Goal: Information Seeking & Learning: Learn about a topic

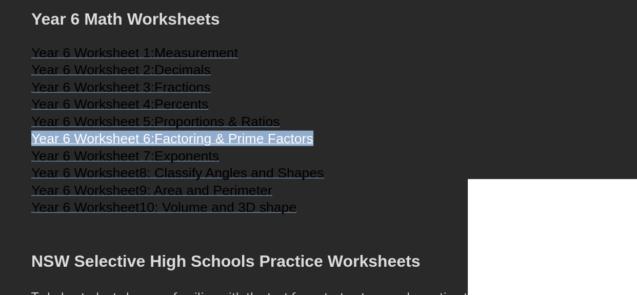
click at [174, 77] on span "Decimals" at bounding box center [182, 69] width 56 height 15
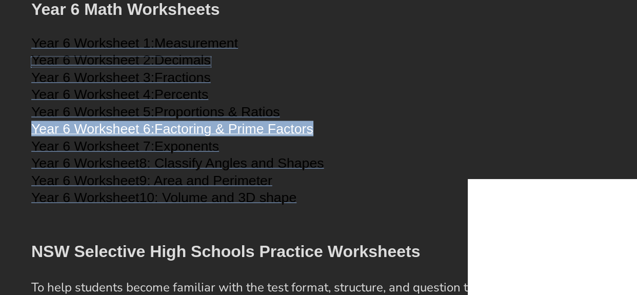
scroll to position [1755, 0]
click at [154, 153] on span "Year 6 Worksheet 7:" at bounding box center [92, 145] width 123 height 15
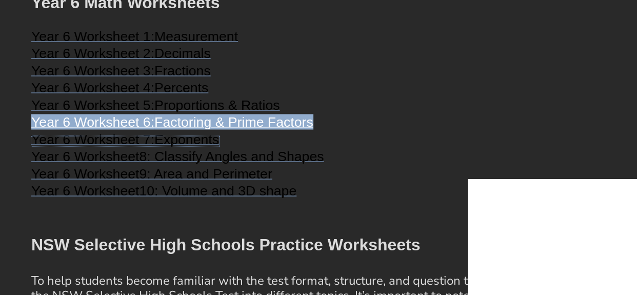
scroll to position [1770, 0]
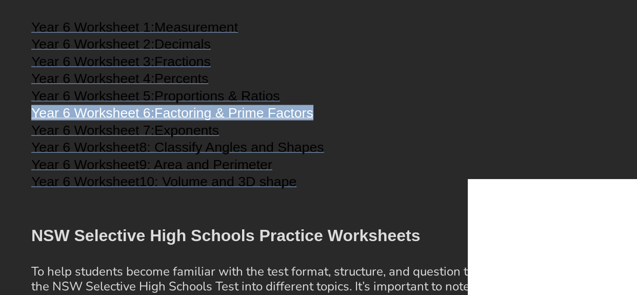
click at [163, 155] on span "8: Classify Angles and Shapes" at bounding box center [231, 147] width 185 height 15
click at [200, 172] on span "9: Area and Perimeter" at bounding box center [205, 164] width 133 height 15
click at [262, 189] on span "10: Volume and 3D shape" at bounding box center [218, 181] width 158 height 15
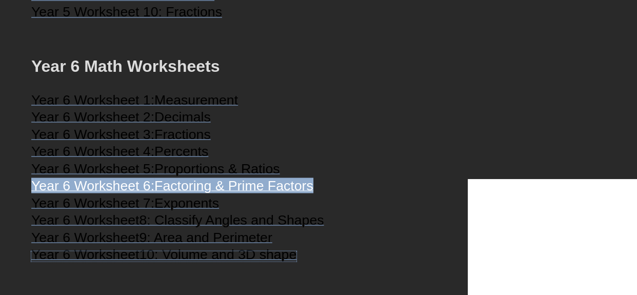
scroll to position [1698, 0]
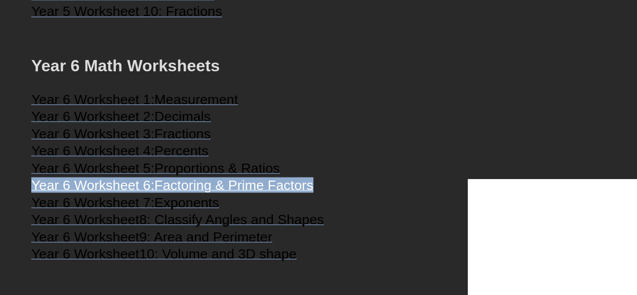
click at [184, 141] on span "Fractions" at bounding box center [182, 133] width 56 height 15
click at [169, 124] on span "Decimals" at bounding box center [182, 115] width 56 height 15
click at [192, 124] on span "Decimals" at bounding box center [182, 115] width 56 height 15
click at [181, 141] on span "Fractions" at bounding box center [182, 133] width 56 height 15
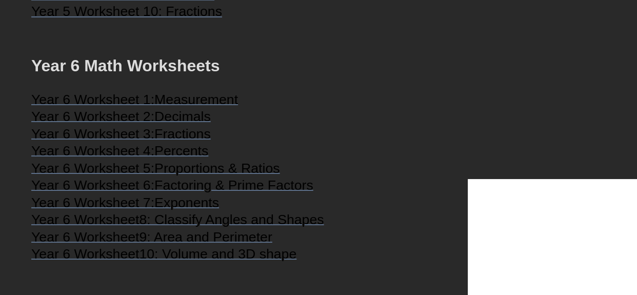
click at [186, 158] on span "Percents" at bounding box center [181, 150] width 54 height 15
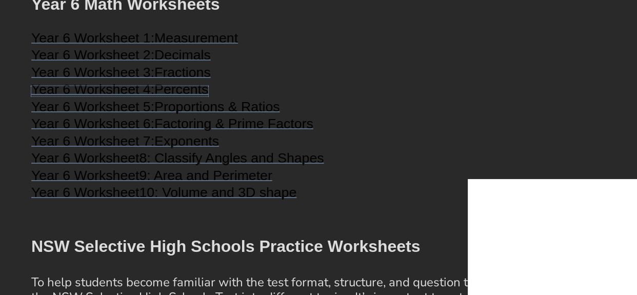
scroll to position [1821, 0]
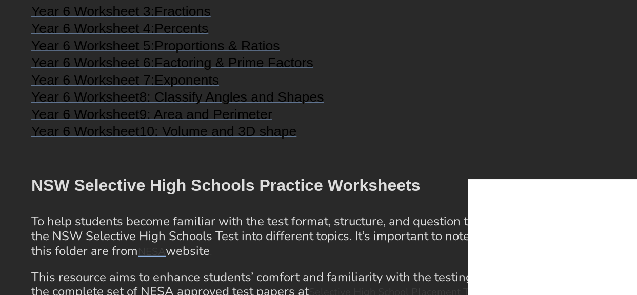
click at [241, 139] on span "10: Volume and 3D shape" at bounding box center [218, 131] width 158 height 15
click at [219, 122] on span "9: Area and Perimeter" at bounding box center [205, 114] width 133 height 15
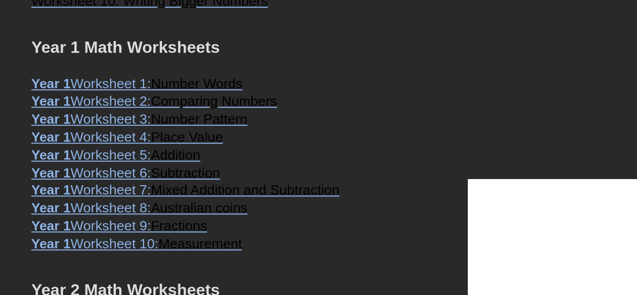
scroll to position [442, 0]
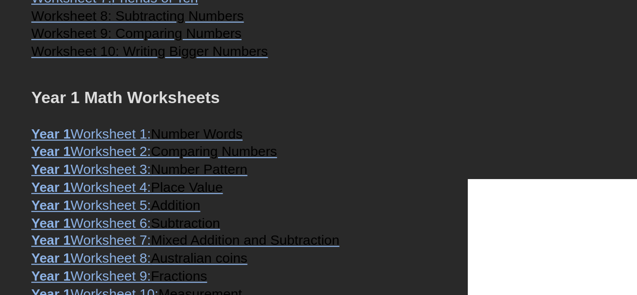
click at [162, 135] on span "Number Words" at bounding box center [197, 133] width 92 height 15
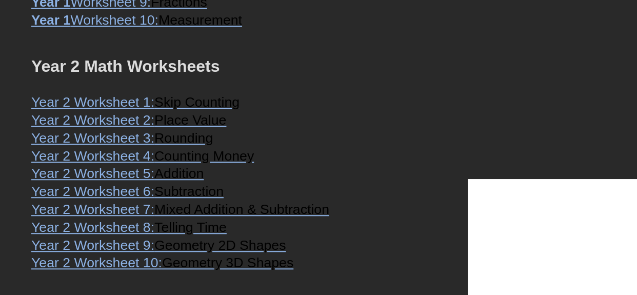
scroll to position [685, 0]
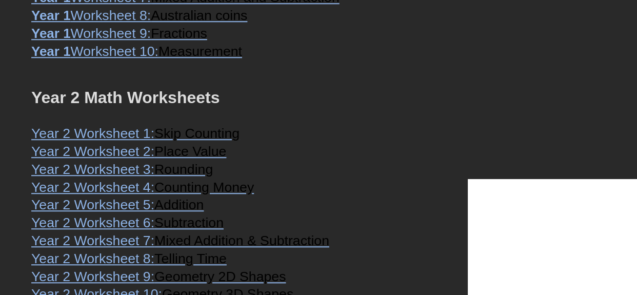
click at [130, 158] on span "Year 2 Worksheet 2:" at bounding box center [92, 151] width 123 height 15
click at [127, 141] on span "Year 2 Worksheet 1:" at bounding box center [92, 133] width 123 height 15
